Goal: Navigation & Orientation: Understand site structure

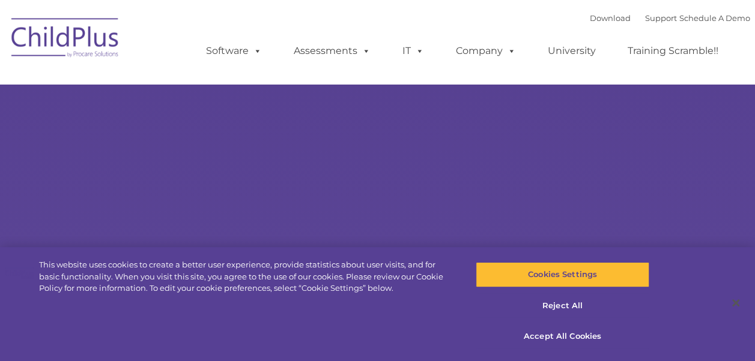
select select "MEDIUM"
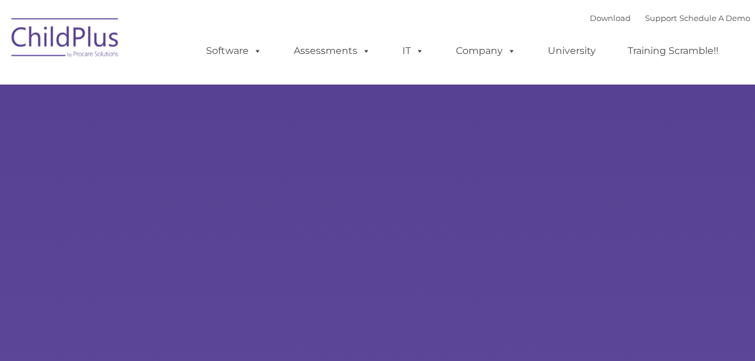
type input ""
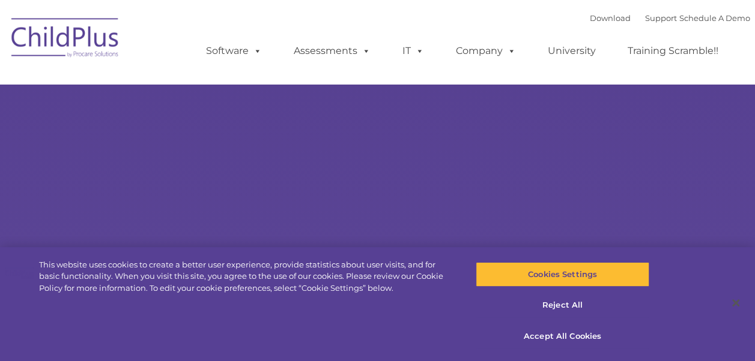
select select "MEDIUM"
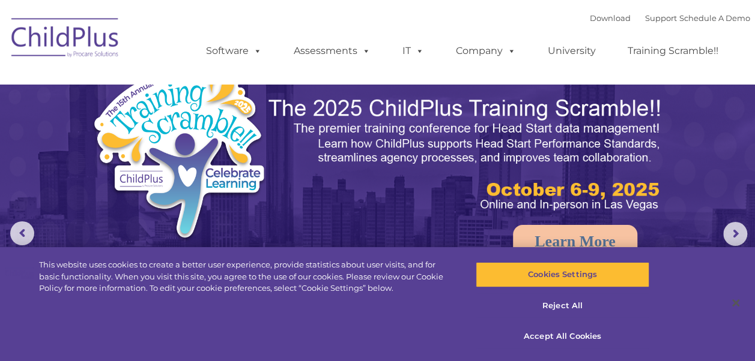
click at [227, 124] on img at bounding box center [218, 181] width 254 height 234
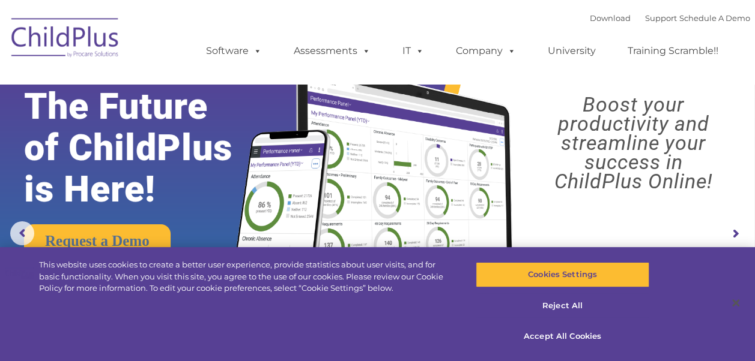
click at [191, 30] on ul "Software ChildPlus: The original and most widely-used Head Start data managemen…" at bounding box center [466, 51] width 568 height 48
